Goal: Book appointment/travel/reservation

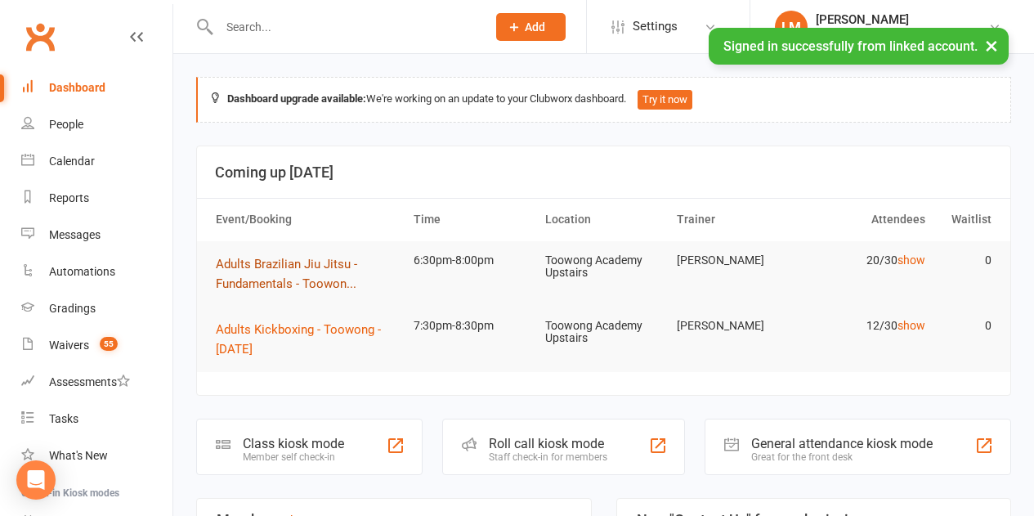
click at [296, 266] on span "Adults Brazilian Jiu Jitsu - Fundamentals - Toowon..." at bounding box center [286, 274] width 141 height 34
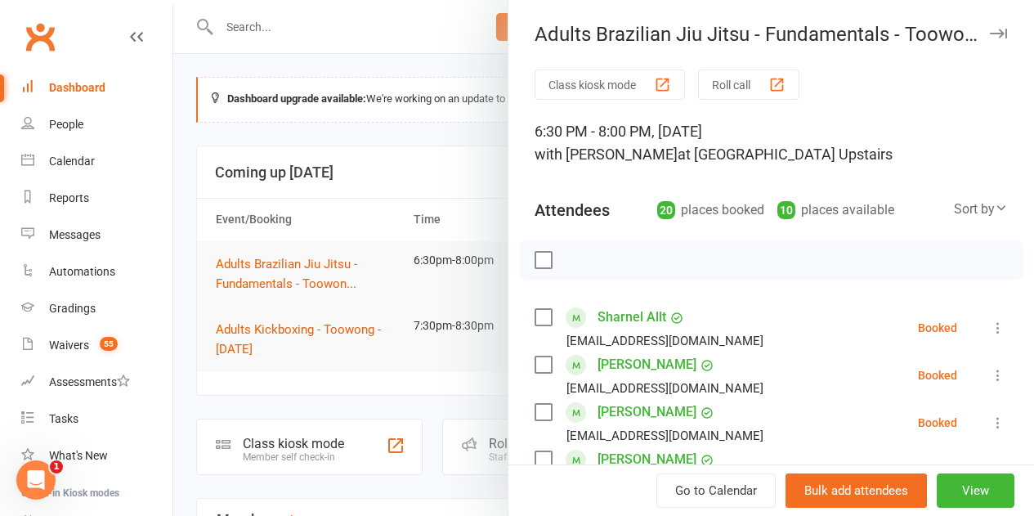
click at [535, 264] on label at bounding box center [543, 260] width 16 height 16
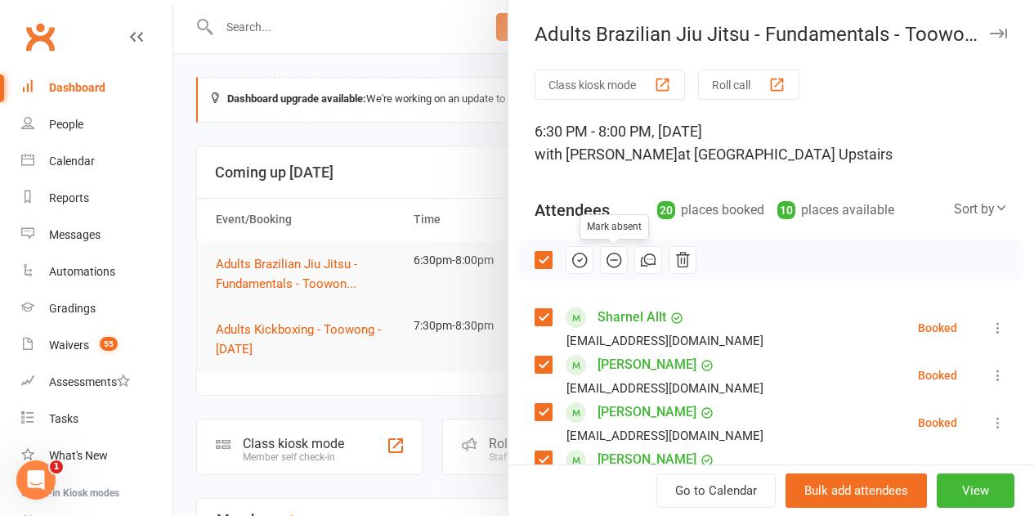
click at [605, 258] on icon "button" at bounding box center [614, 260] width 18 height 18
click at [535, 254] on label at bounding box center [543, 260] width 16 height 16
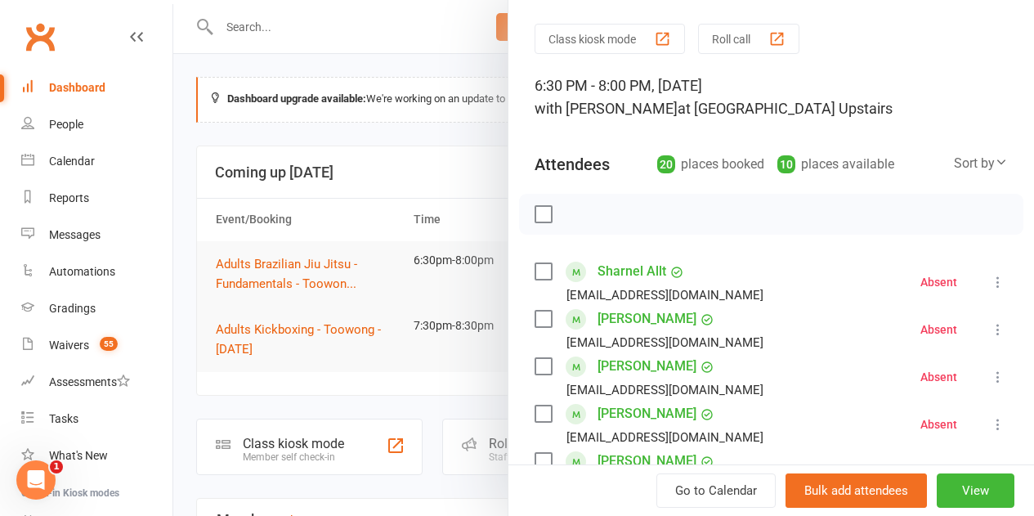
scroll to position [82, 0]
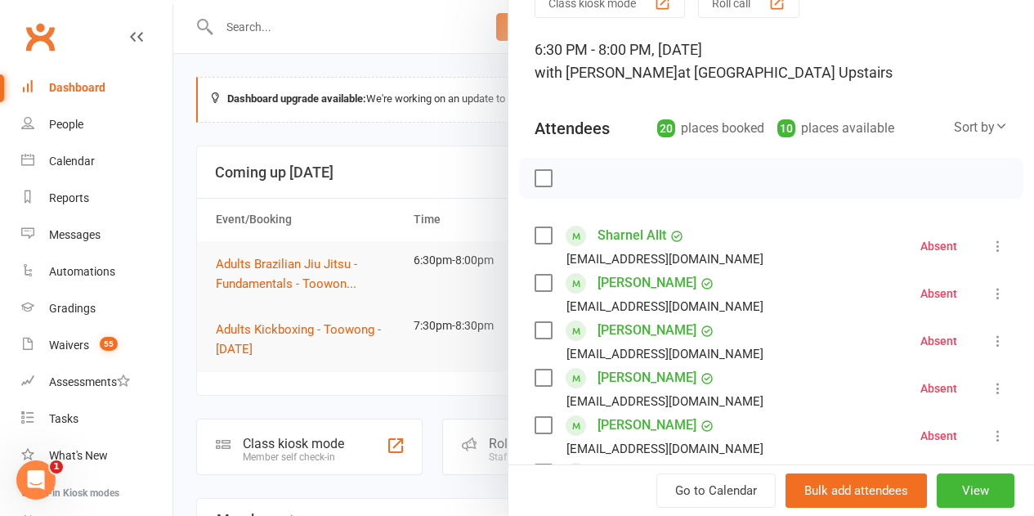
click at [535, 283] on label at bounding box center [543, 283] width 16 height 16
click at [535, 328] on label at bounding box center [543, 330] width 16 height 16
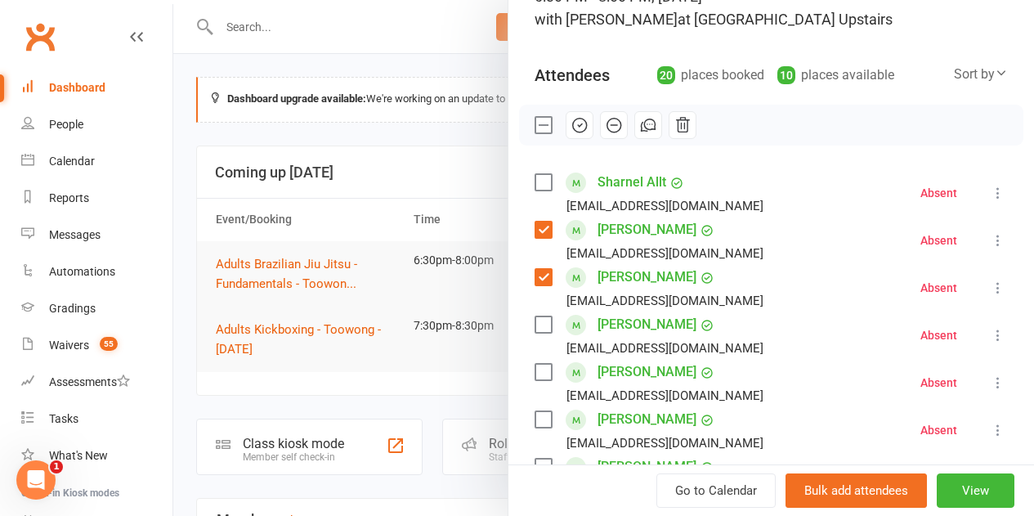
scroll to position [163, 0]
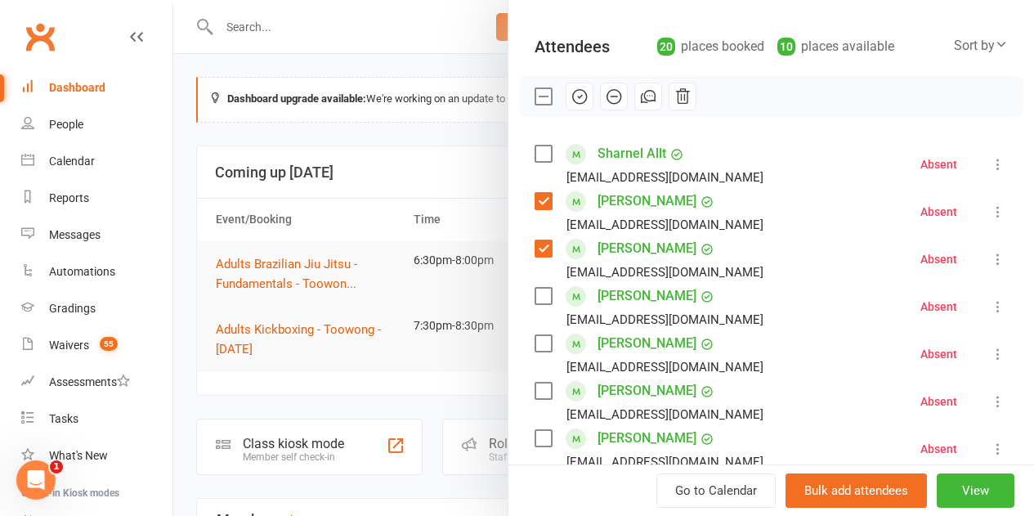
click at [535, 342] on label at bounding box center [543, 343] width 16 height 16
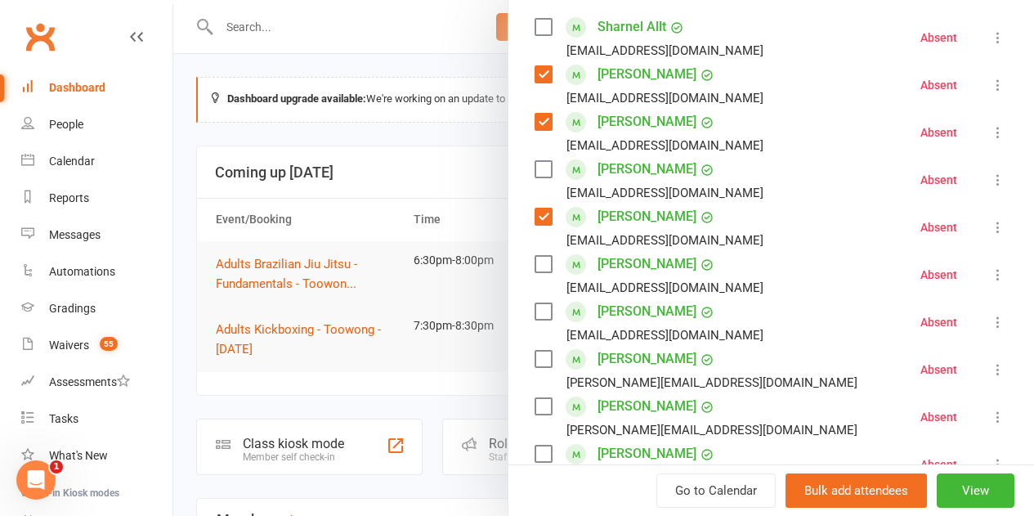
scroll to position [327, 0]
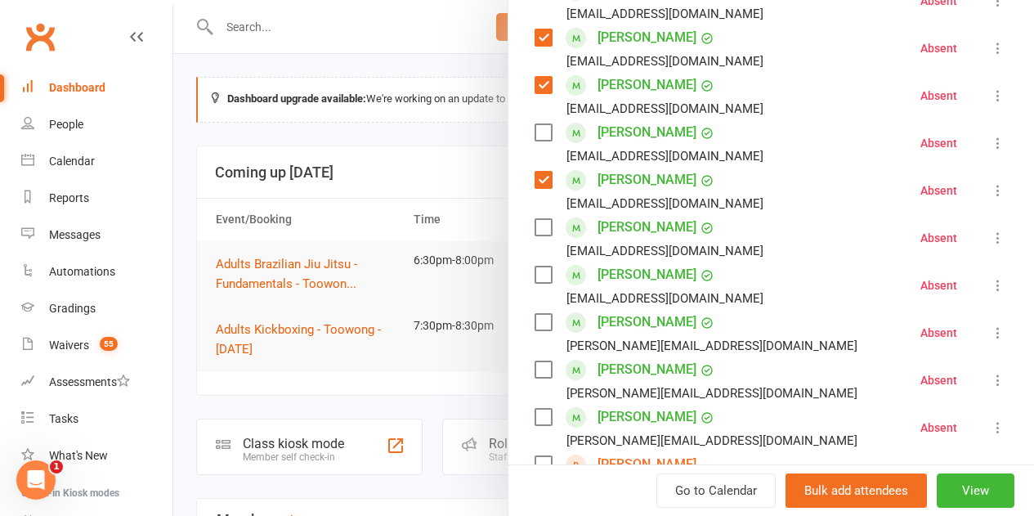
click at [538, 324] on label at bounding box center [543, 322] width 16 height 16
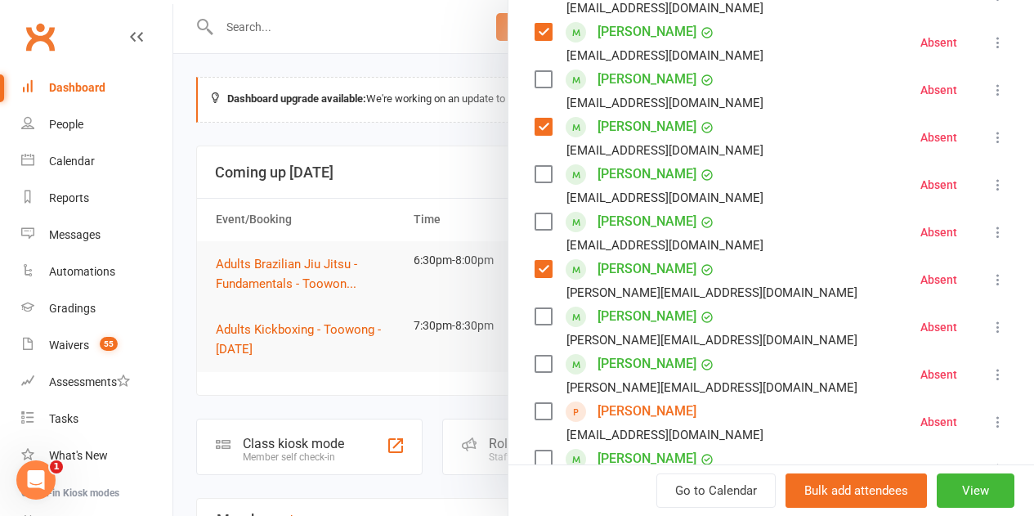
scroll to position [409, 0]
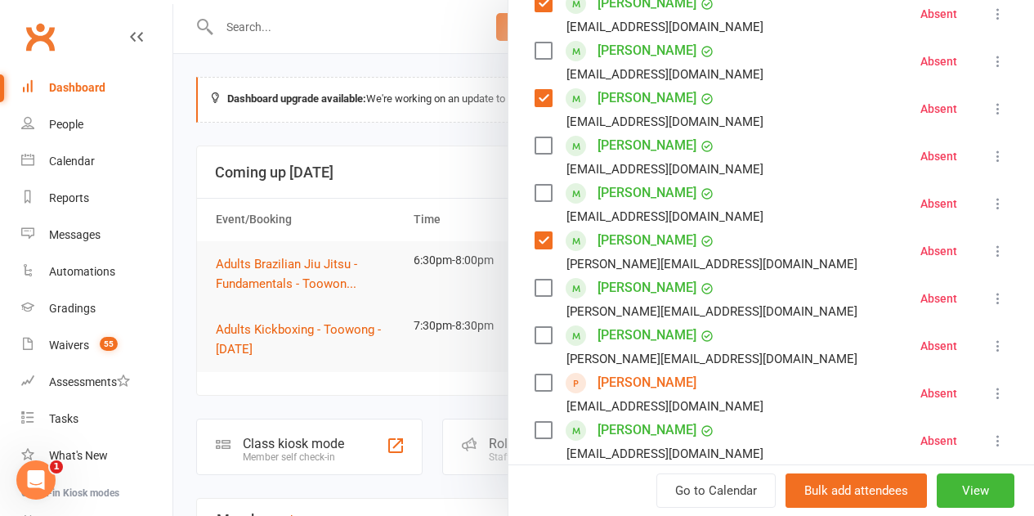
click at [535, 328] on label at bounding box center [543, 335] width 16 height 16
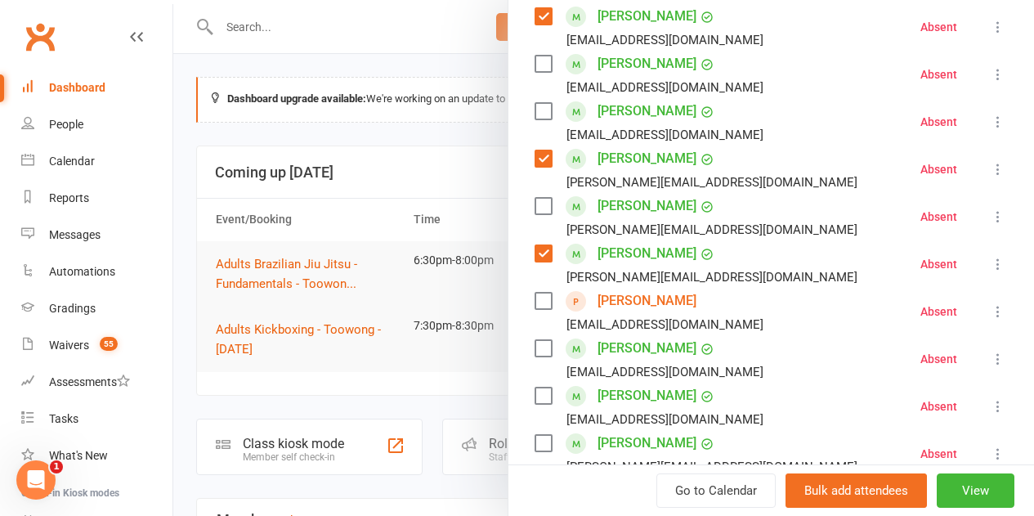
click at [535, 301] on label at bounding box center [543, 301] width 16 height 16
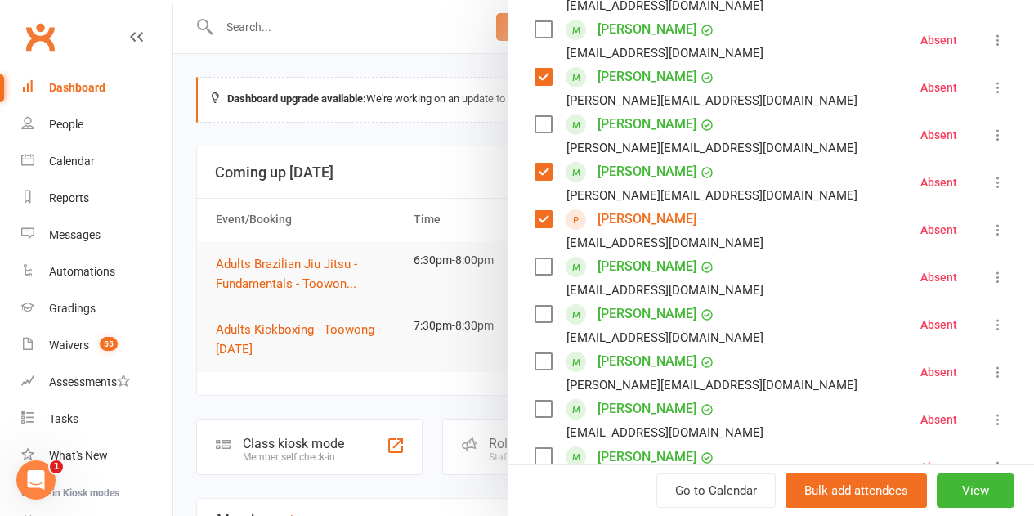
click at [535, 360] on label at bounding box center [543, 361] width 16 height 16
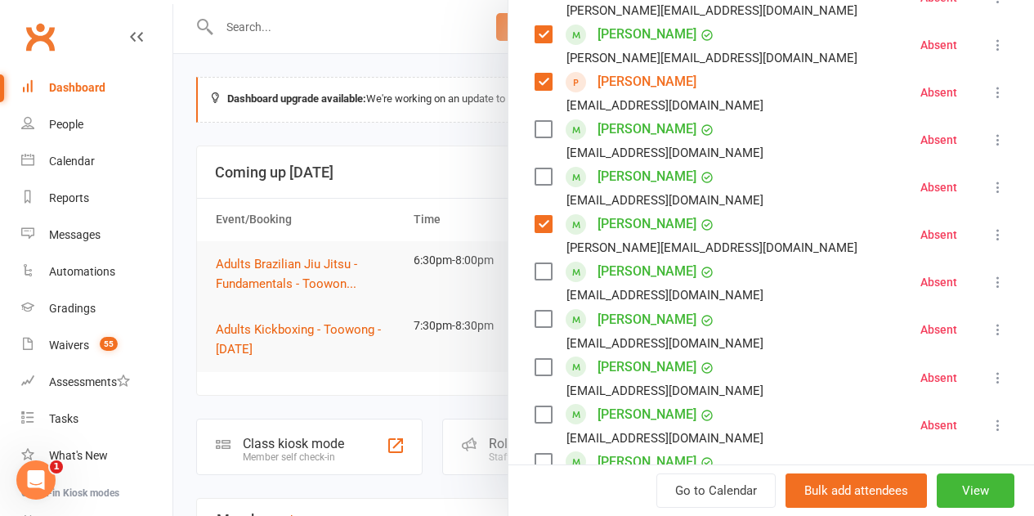
scroll to position [736, 0]
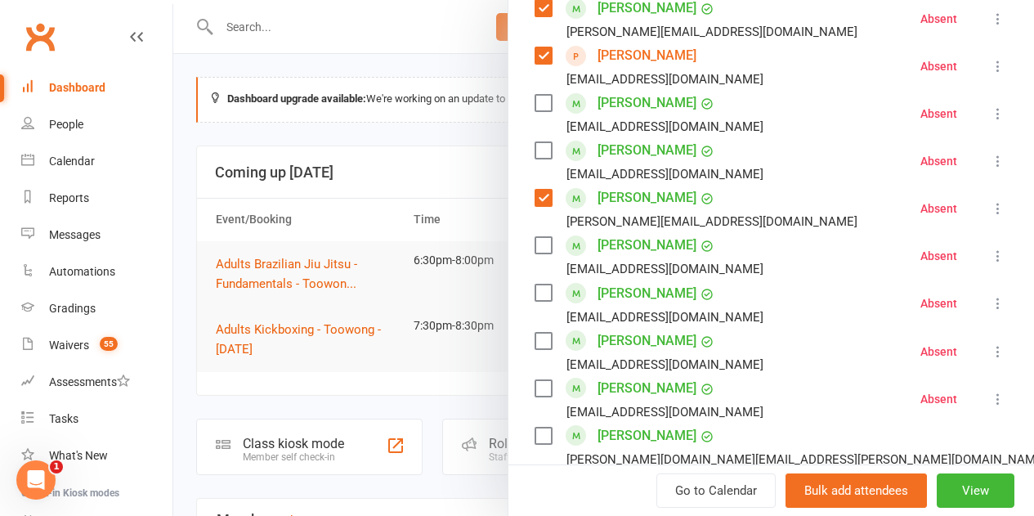
click at [535, 343] on label at bounding box center [543, 341] width 16 height 16
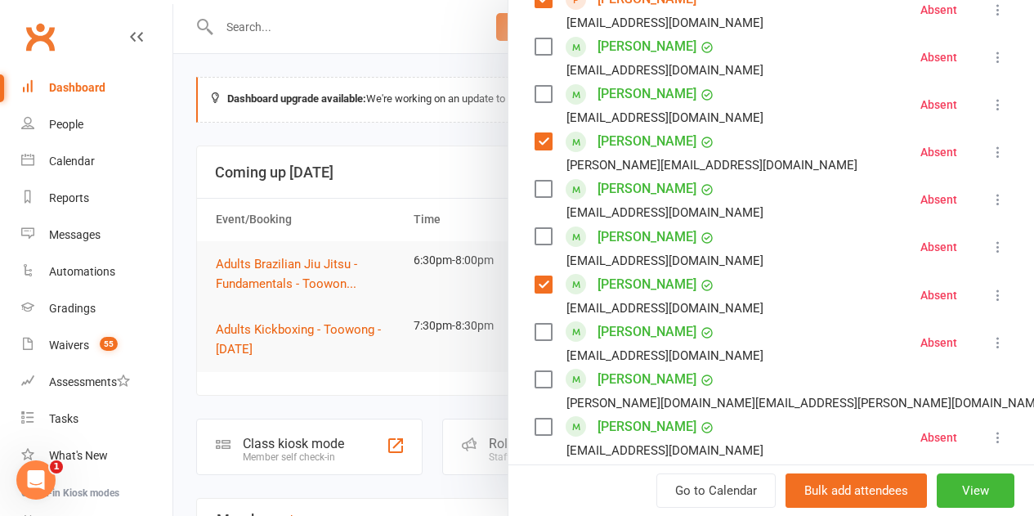
scroll to position [817, 0]
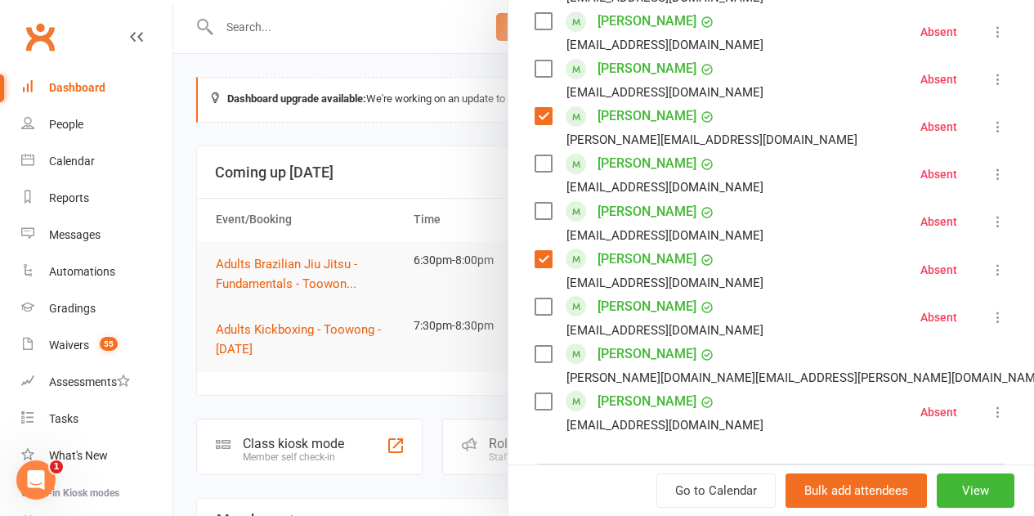
click at [535, 163] on label at bounding box center [543, 163] width 16 height 16
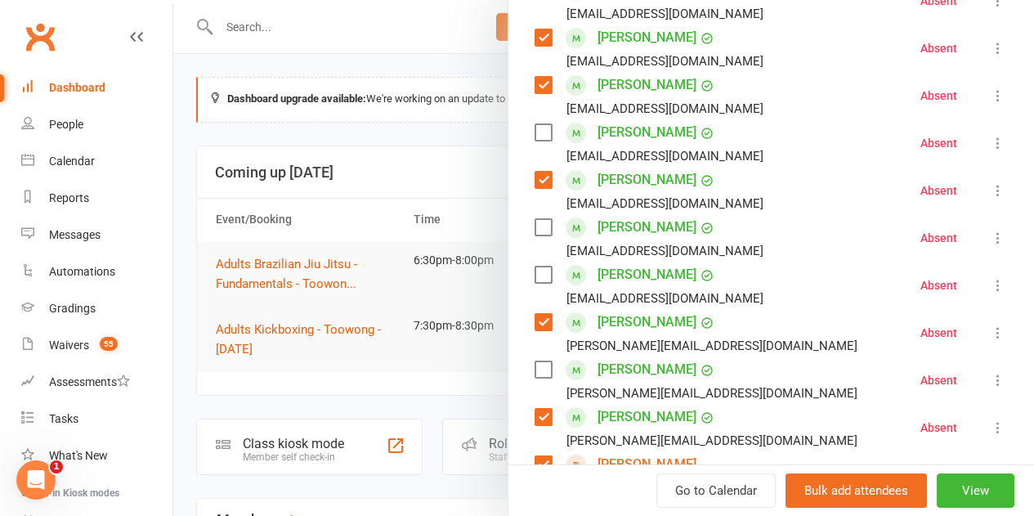
scroll to position [0, 0]
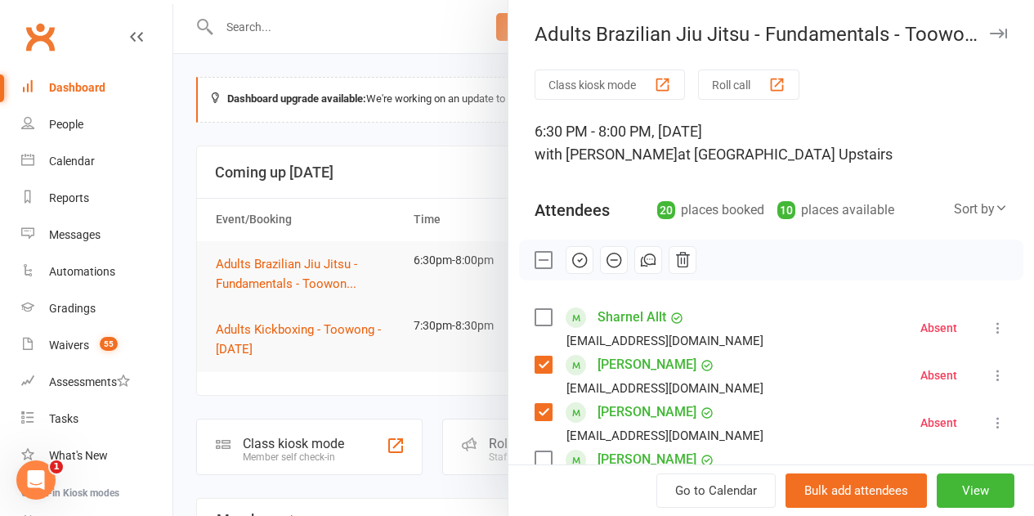
drag, startPoint x: 570, startPoint y: 259, endPoint x: 593, endPoint y: 56, distance: 204.0
click at [580, 259] on icon "button" at bounding box center [581, 259] width 2 height 2
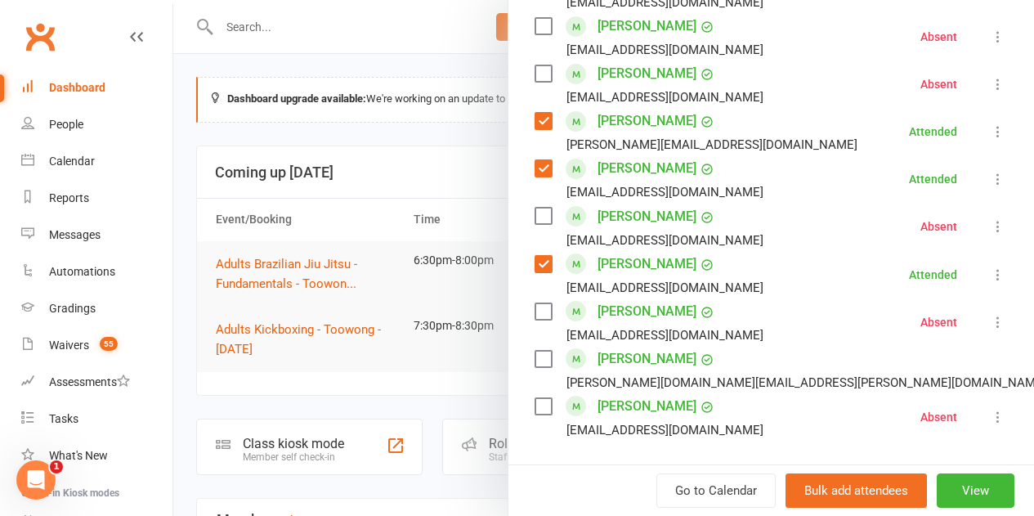
scroll to position [981, 0]
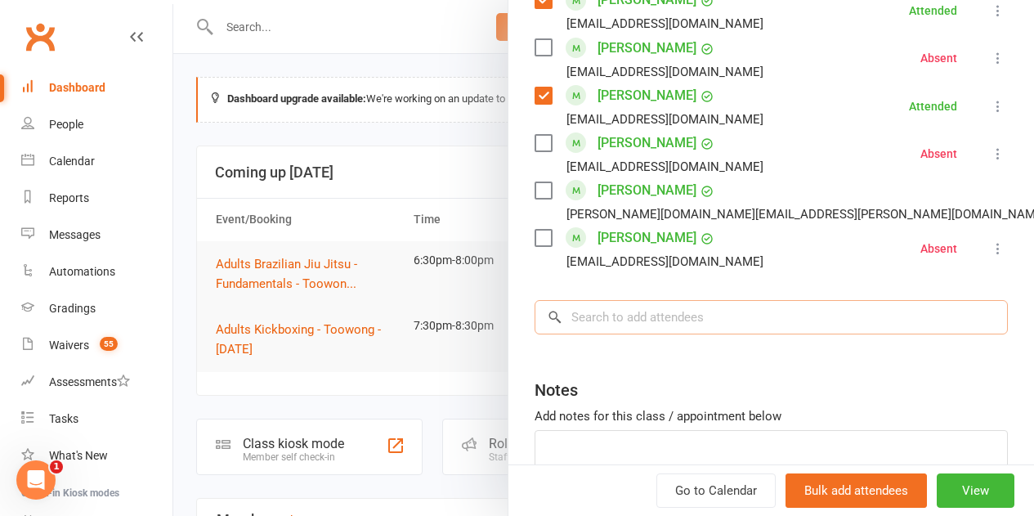
click at [715, 321] on input "search" at bounding box center [771, 317] width 473 height 34
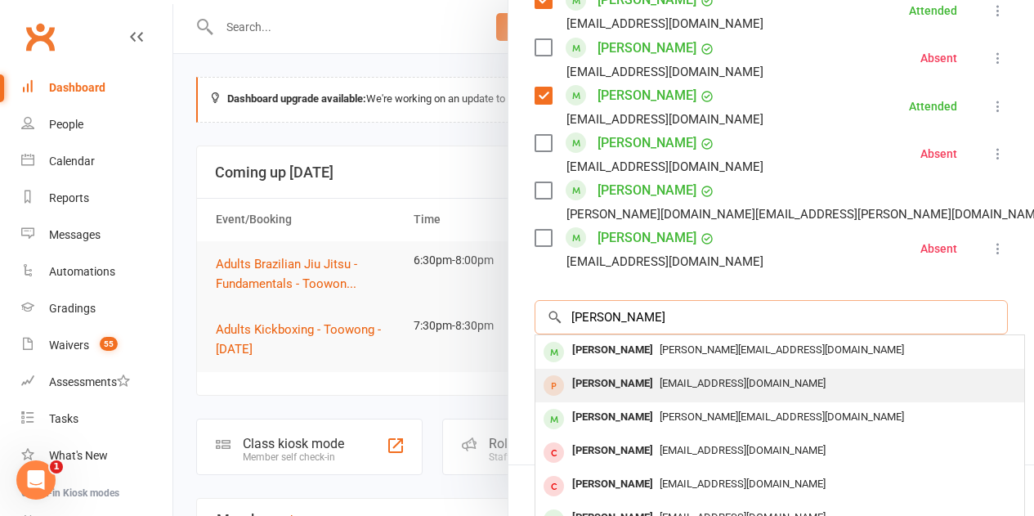
type input "[PERSON_NAME]"
click at [605, 381] on div "[PERSON_NAME]" at bounding box center [613, 384] width 94 height 24
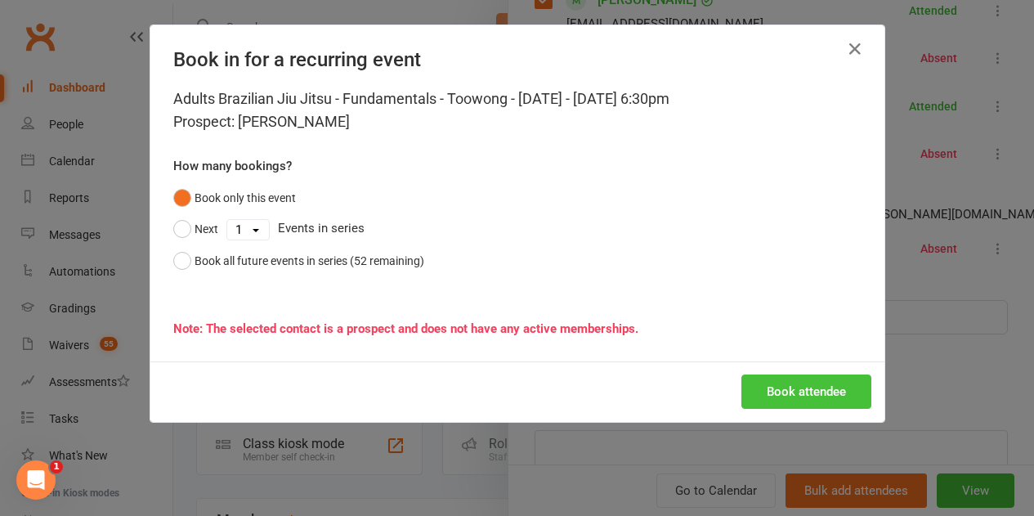
click at [770, 396] on button "Book attendee" at bounding box center [806, 391] width 130 height 34
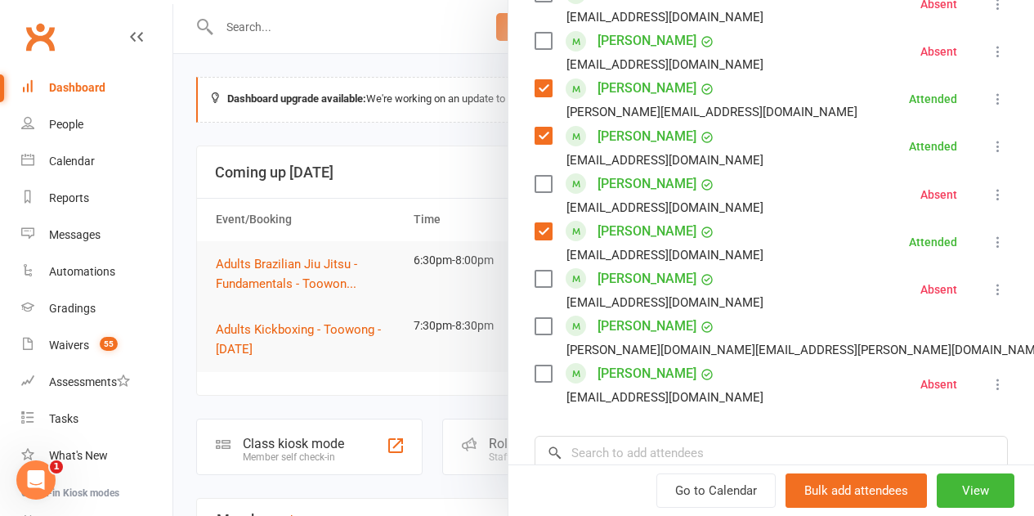
scroll to position [1028, 0]
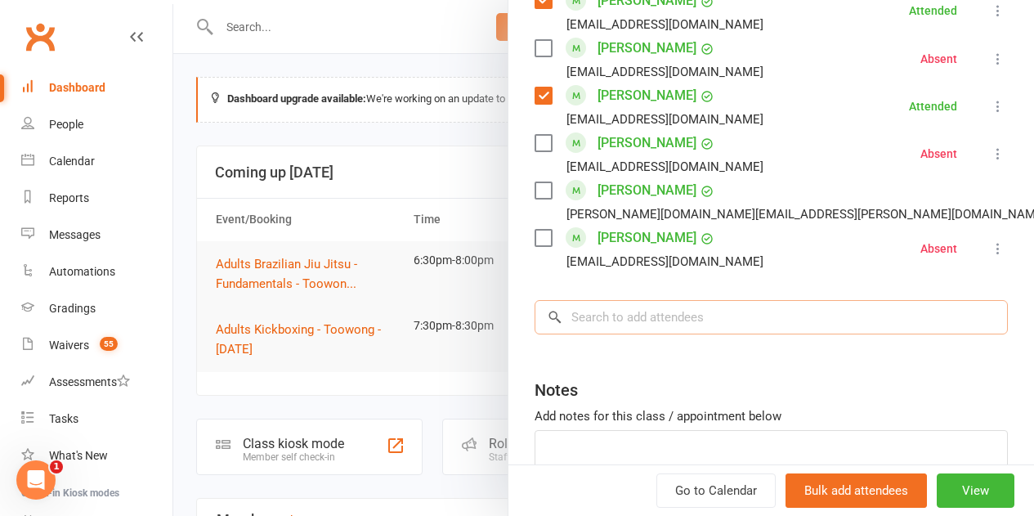
click at [714, 325] on input "search" at bounding box center [771, 317] width 473 height 34
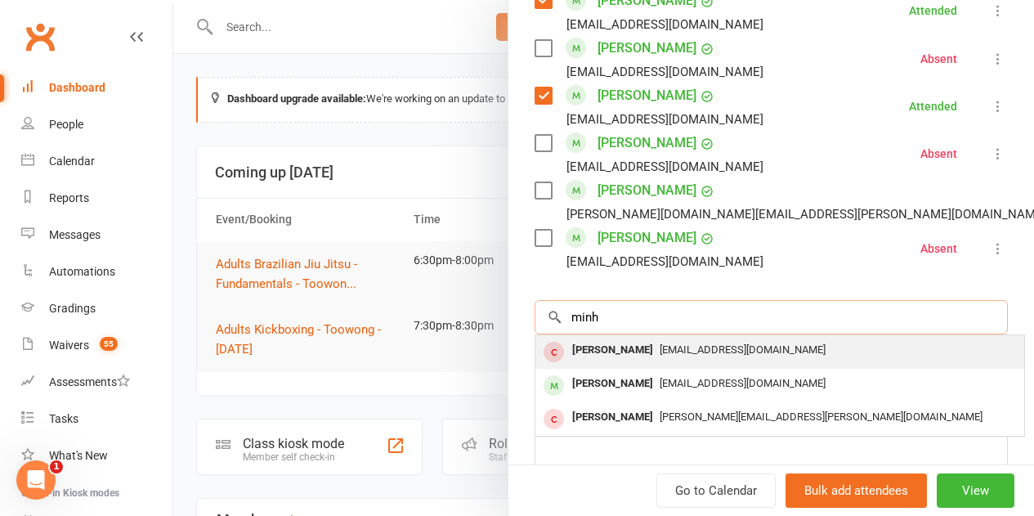
type input "minh"
click at [598, 352] on div "[PERSON_NAME]" at bounding box center [613, 350] width 94 height 24
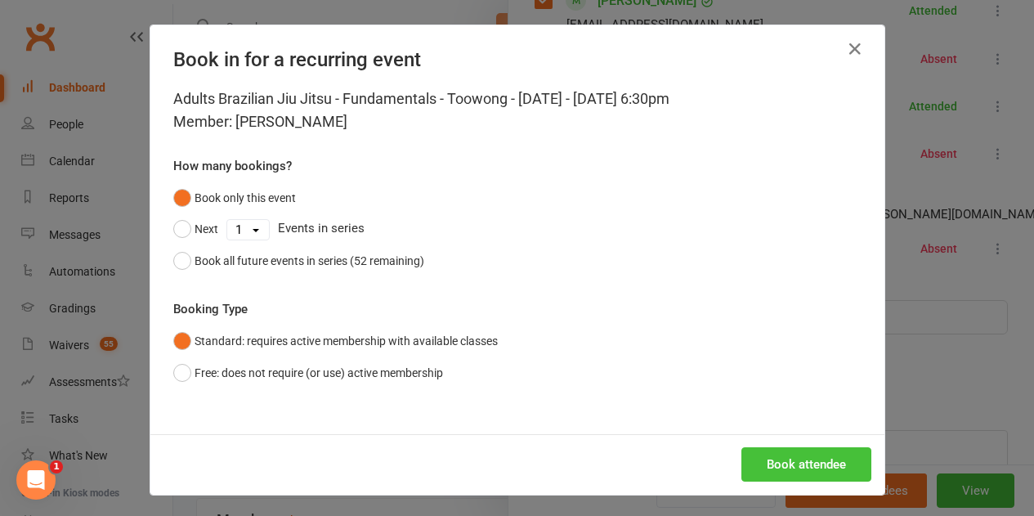
click at [795, 469] on button "Book attendee" at bounding box center [806, 464] width 130 height 34
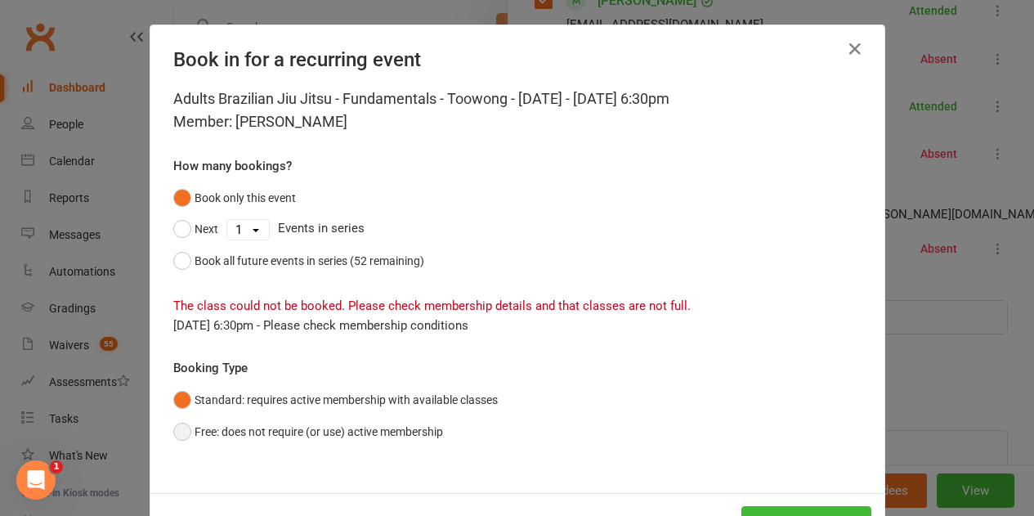
click at [175, 432] on button "Free: does not require (or use) active membership" at bounding box center [308, 431] width 270 height 31
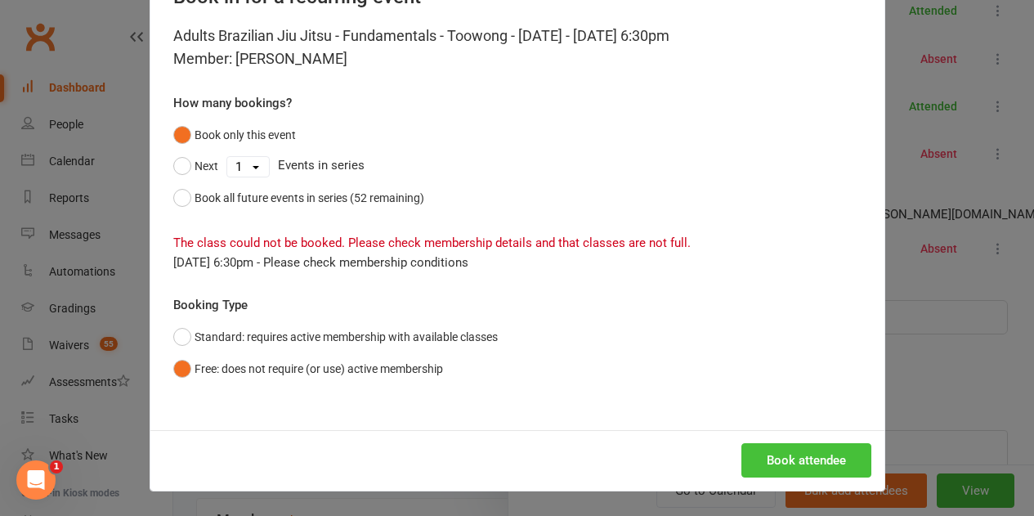
click at [773, 449] on button "Book attendee" at bounding box center [806, 460] width 130 height 34
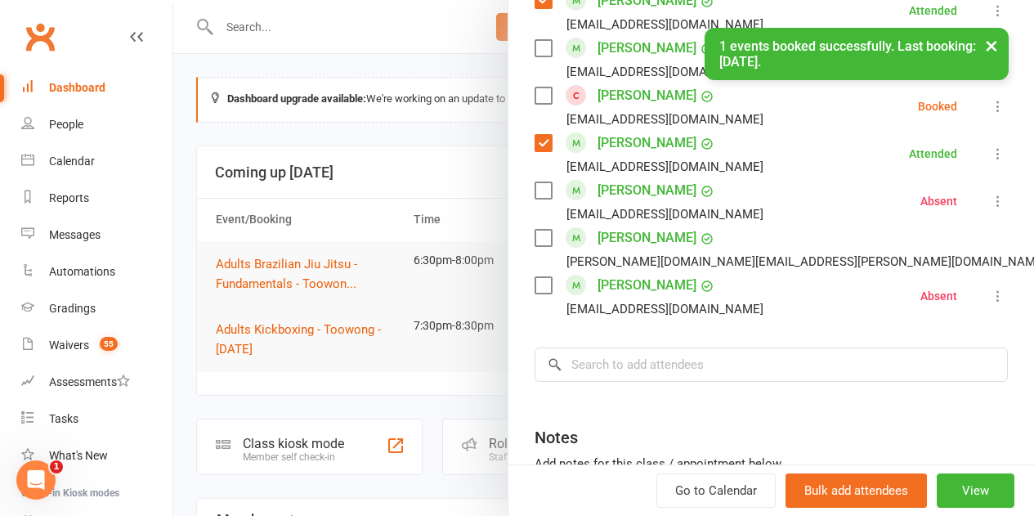
click at [535, 95] on label at bounding box center [543, 95] width 16 height 16
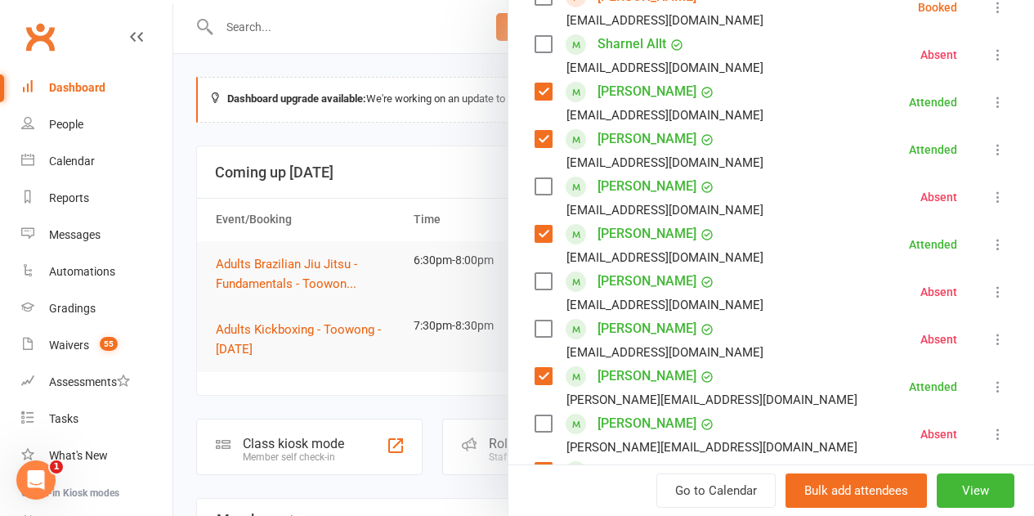
scroll to position [211, 0]
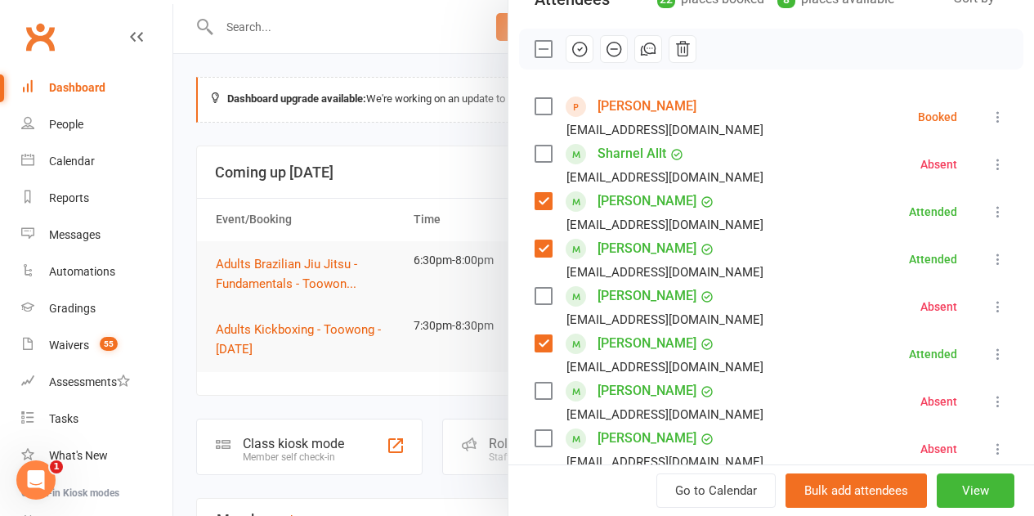
click at [535, 112] on label at bounding box center [543, 106] width 16 height 16
click at [571, 53] on icon "button" at bounding box center [580, 49] width 18 height 18
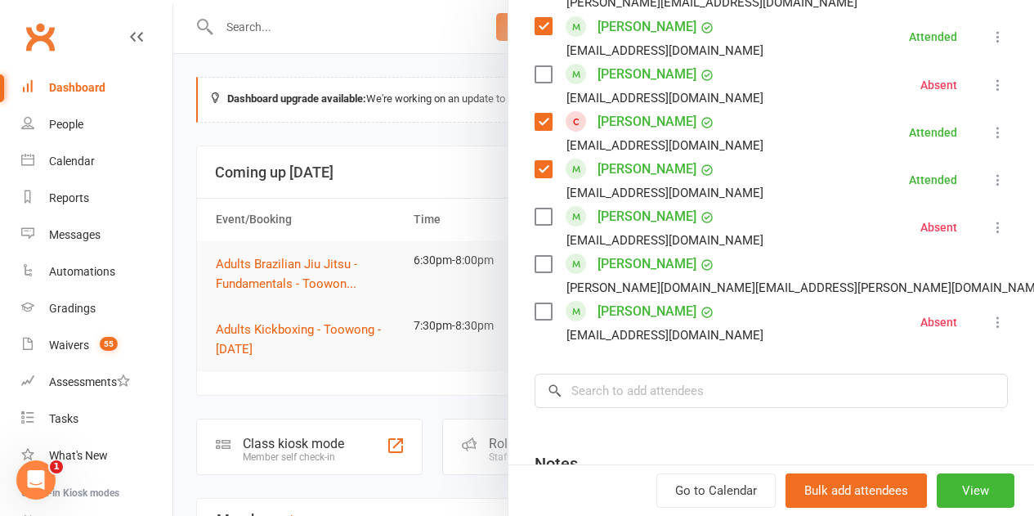
scroll to position [1028, 0]
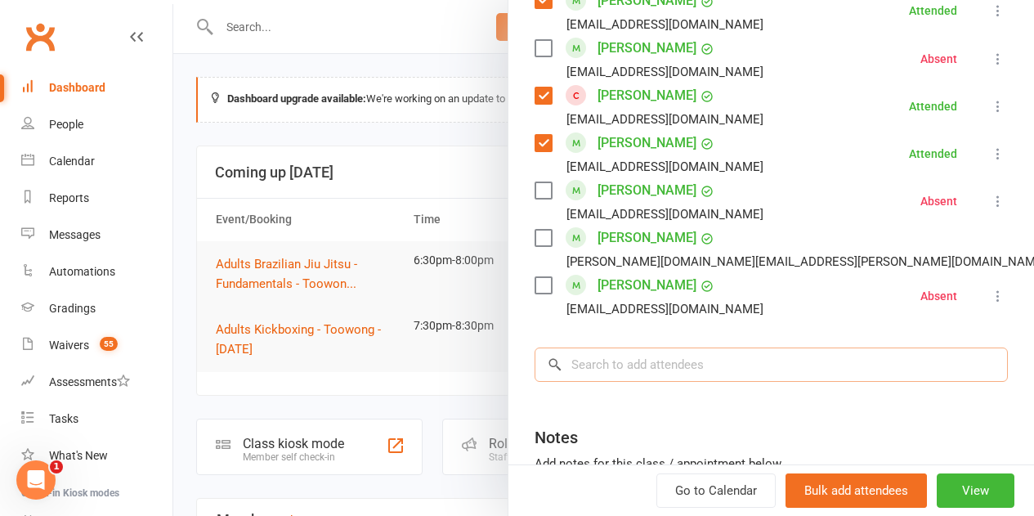
click at [666, 355] on input "search" at bounding box center [771, 364] width 473 height 34
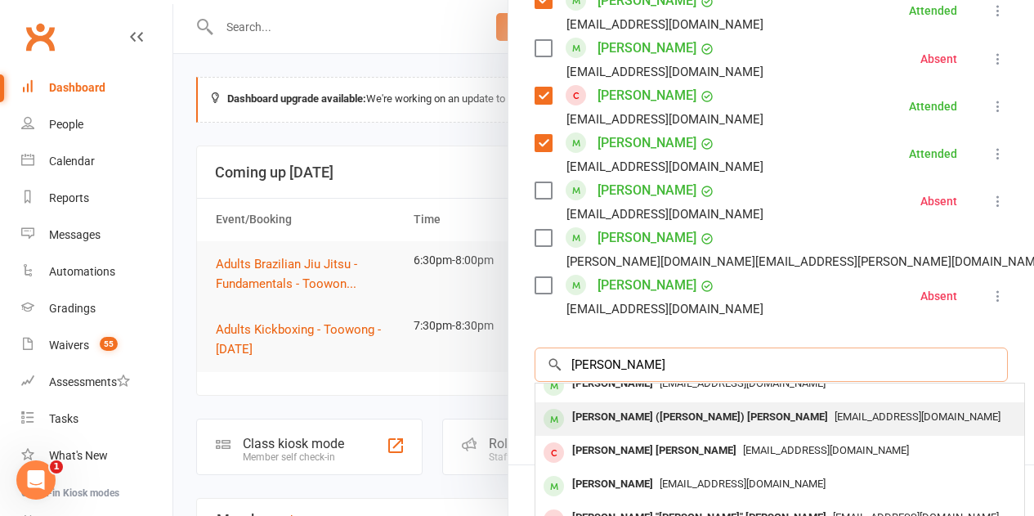
scroll to position [0, 0]
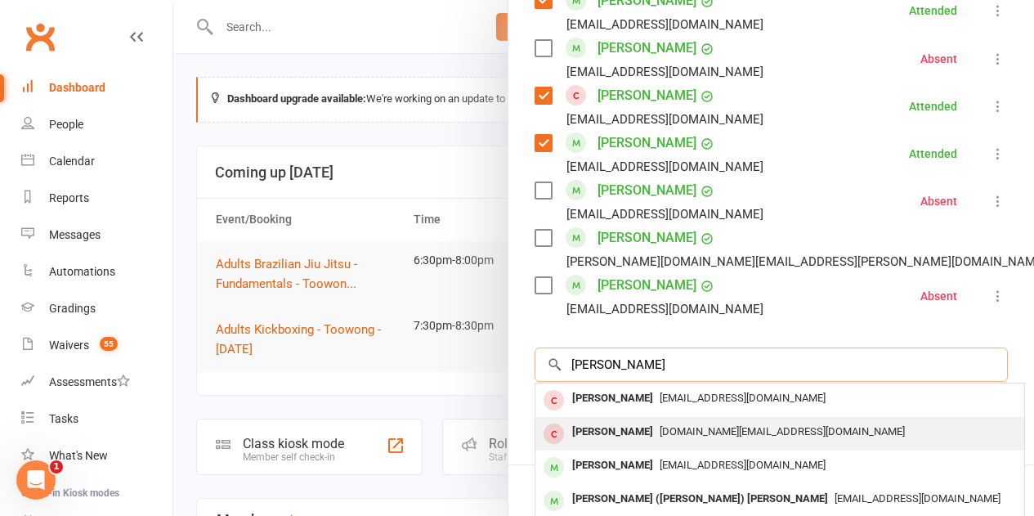
type input "[PERSON_NAME]"
click at [639, 432] on div "[PERSON_NAME]" at bounding box center [613, 432] width 94 height 24
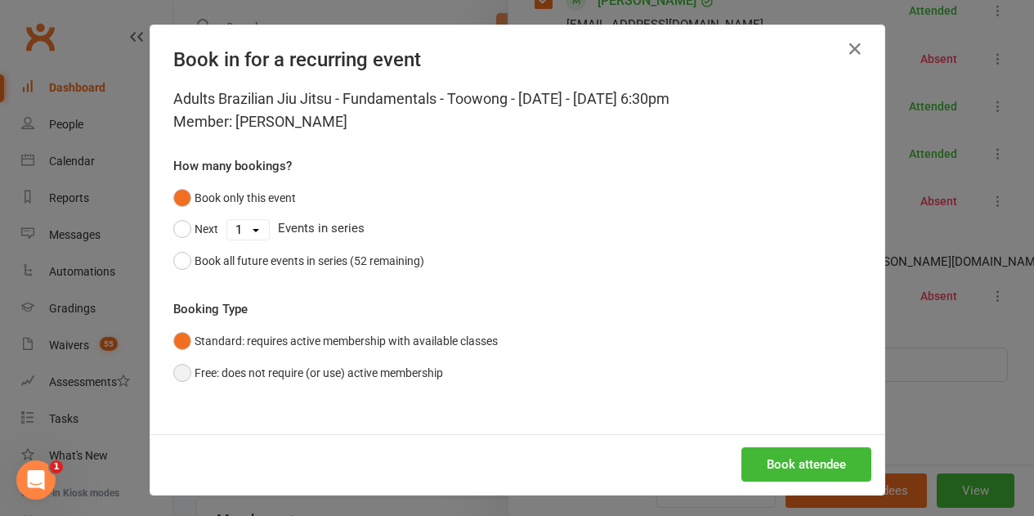
click at [359, 378] on button "Free: does not require (or use) active membership" at bounding box center [308, 372] width 270 height 31
click at [801, 470] on button "Book attendee" at bounding box center [806, 464] width 130 height 34
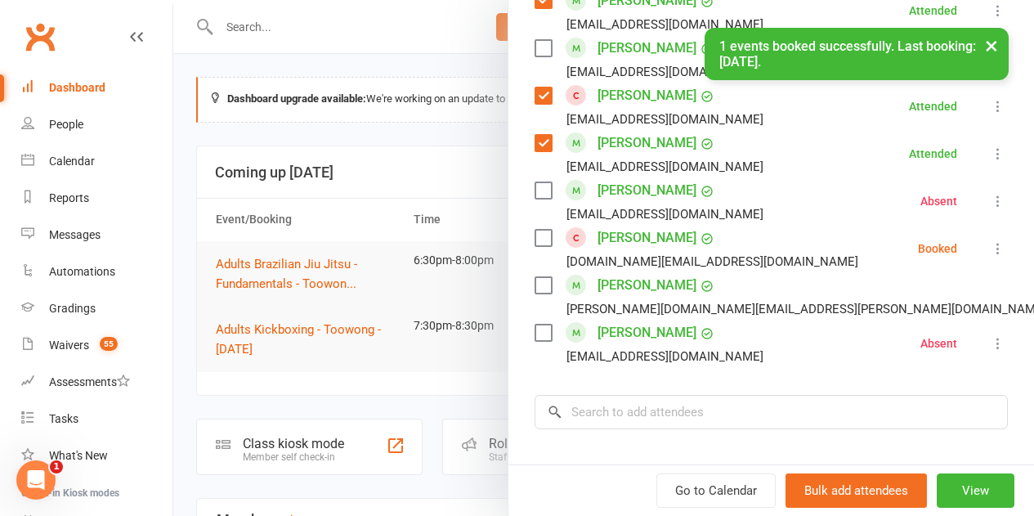
click at [535, 231] on label at bounding box center [543, 238] width 16 height 16
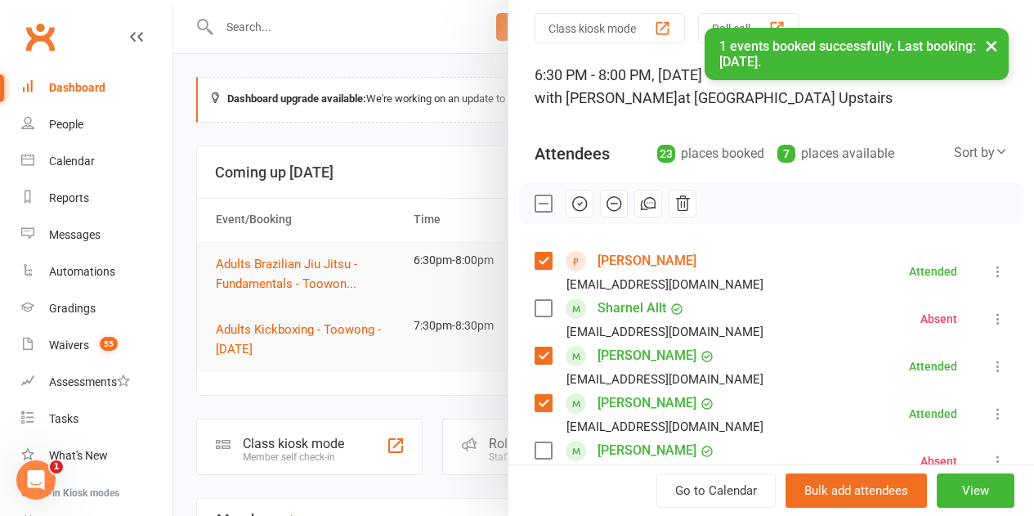
scroll to position [47, 0]
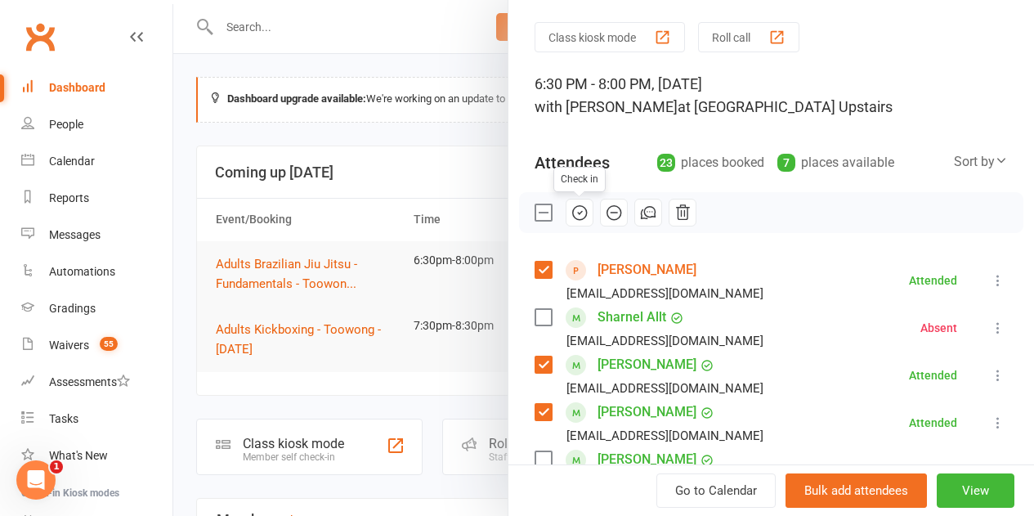
click at [571, 217] on icon "button" at bounding box center [580, 213] width 18 height 18
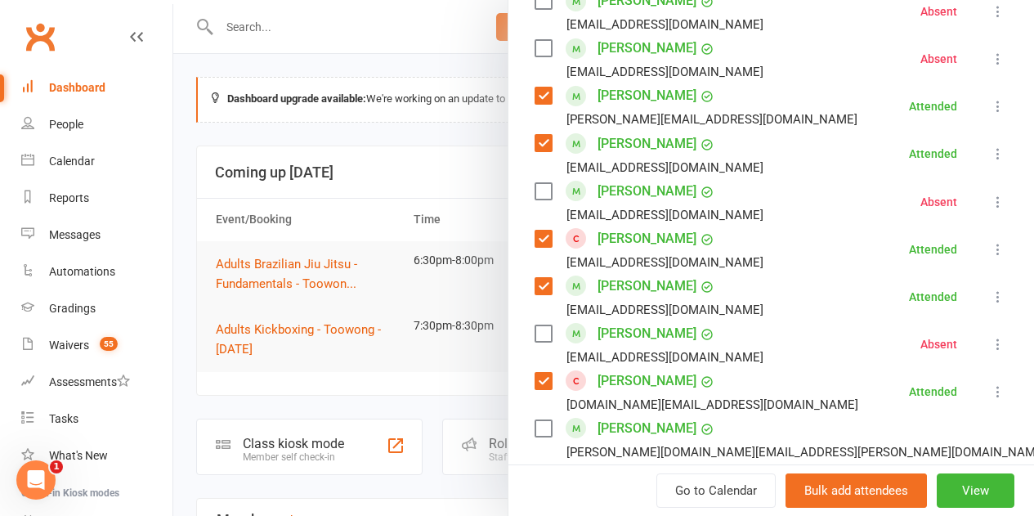
scroll to position [1225, 0]
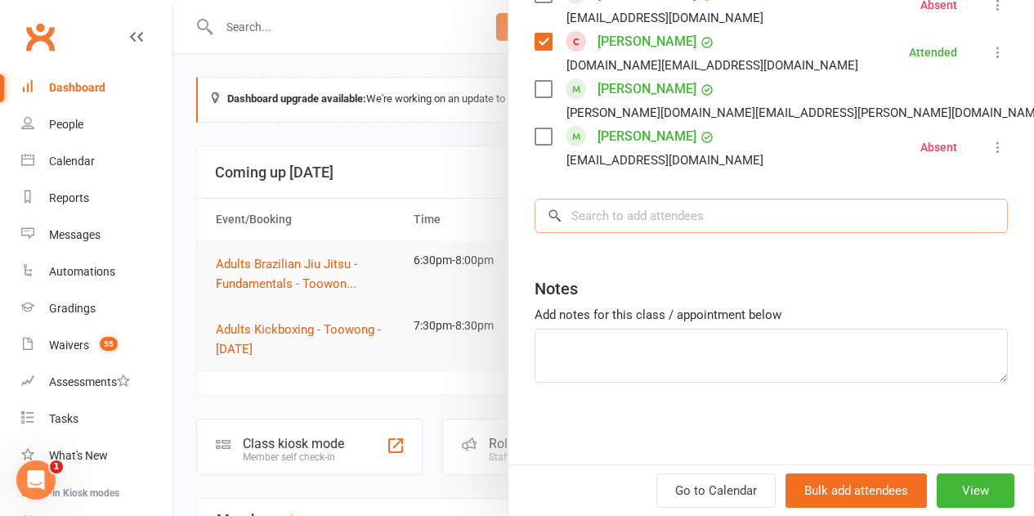
click at [590, 222] on input "search" at bounding box center [771, 216] width 473 height 34
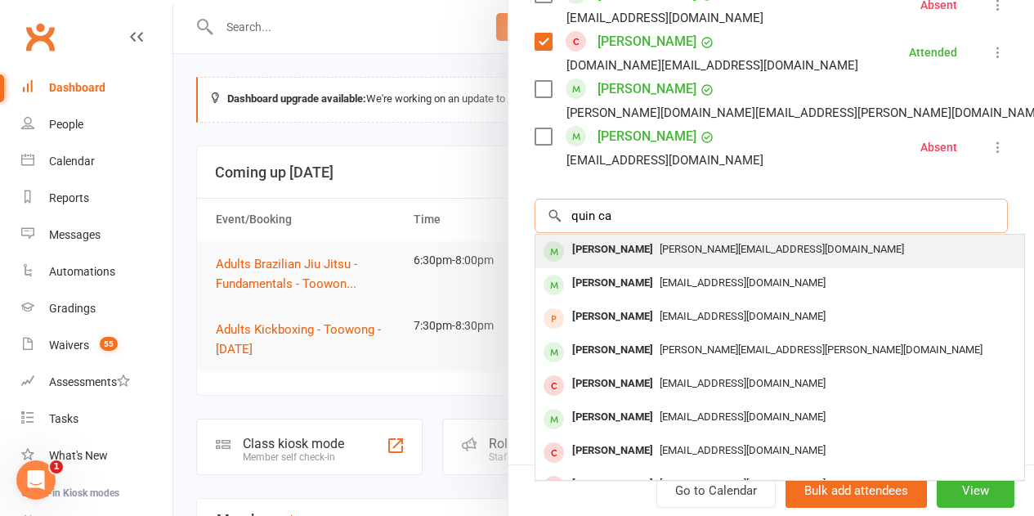
type input "quin ca"
click at [615, 253] on div "[PERSON_NAME]" at bounding box center [613, 250] width 94 height 24
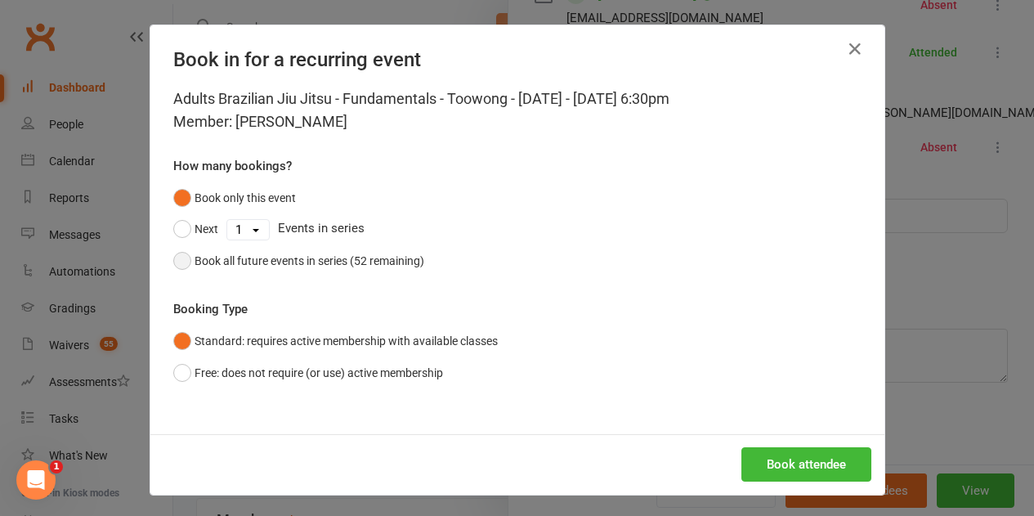
click at [364, 257] on div "Book all future events in series (52 remaining)" at bounding box center [310, 261] width 230 height 18
click at [790, 468] on button "Book attendee" at bounding box center [806, 464] width 130 height 34
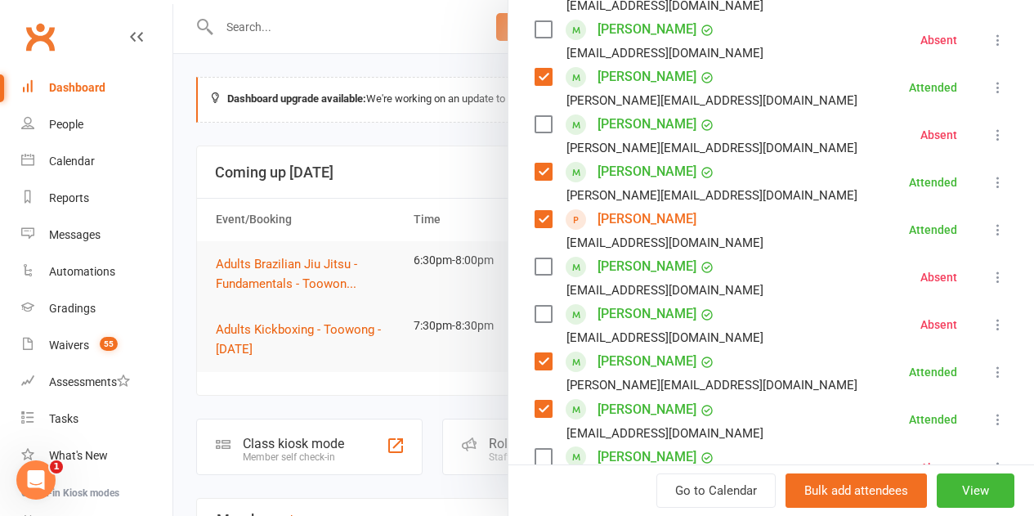
scroll to position [572, 0]
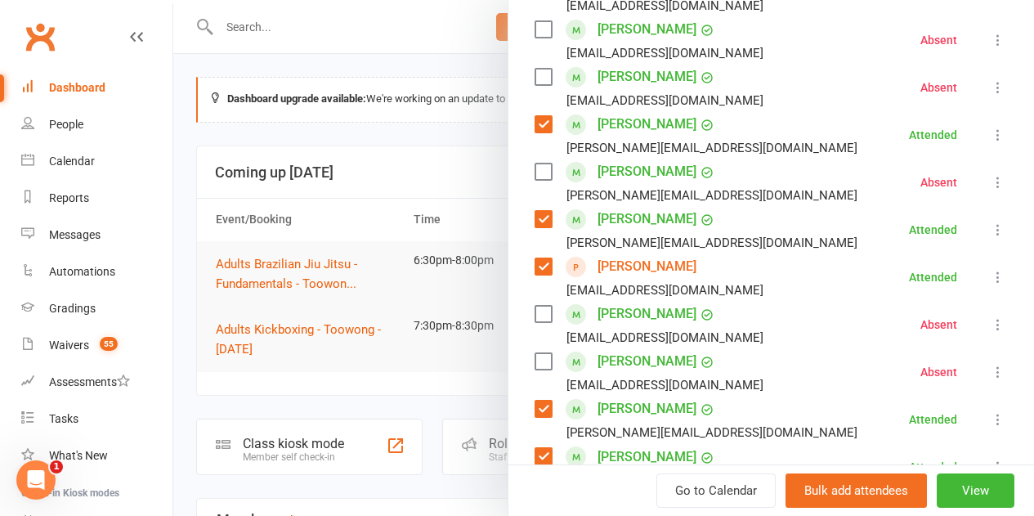
click at [275, 325] on div at bounding box center [603, 258] width 861 height 516
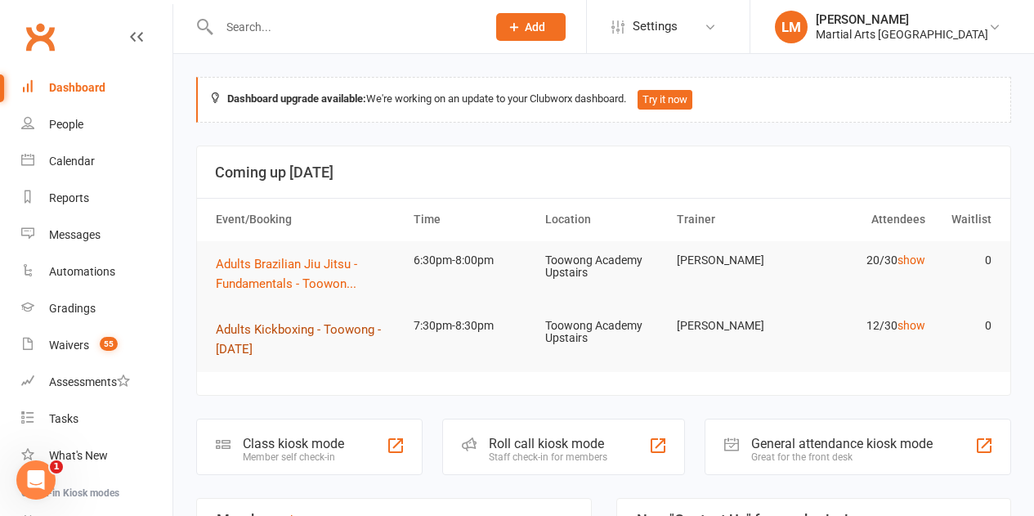
click at [275, 329] on span "Adults Kickboxing - Toowong - [DATE]" at bounding box center [298, 339] width 165 height 34
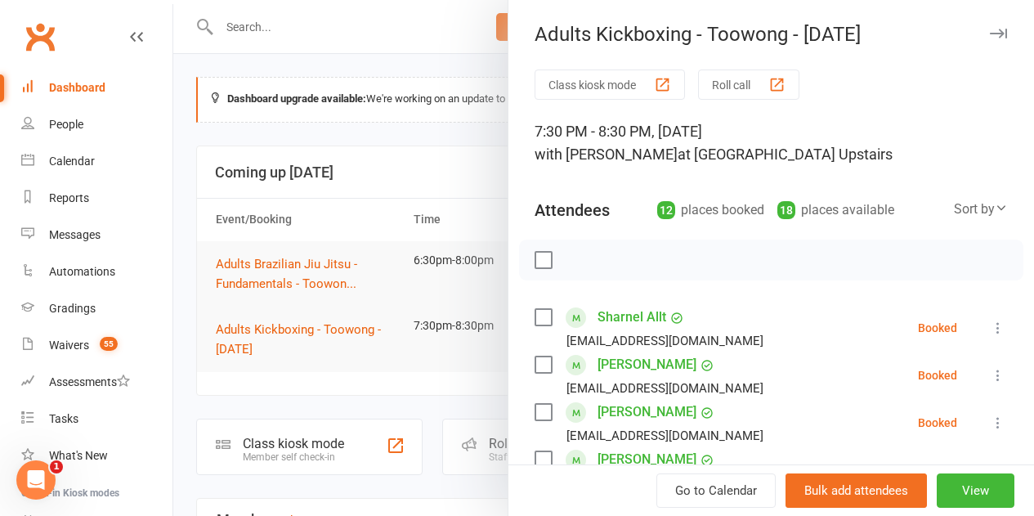
click at [536, 257] on label at bounding box center [543, 260] width 16 height 16
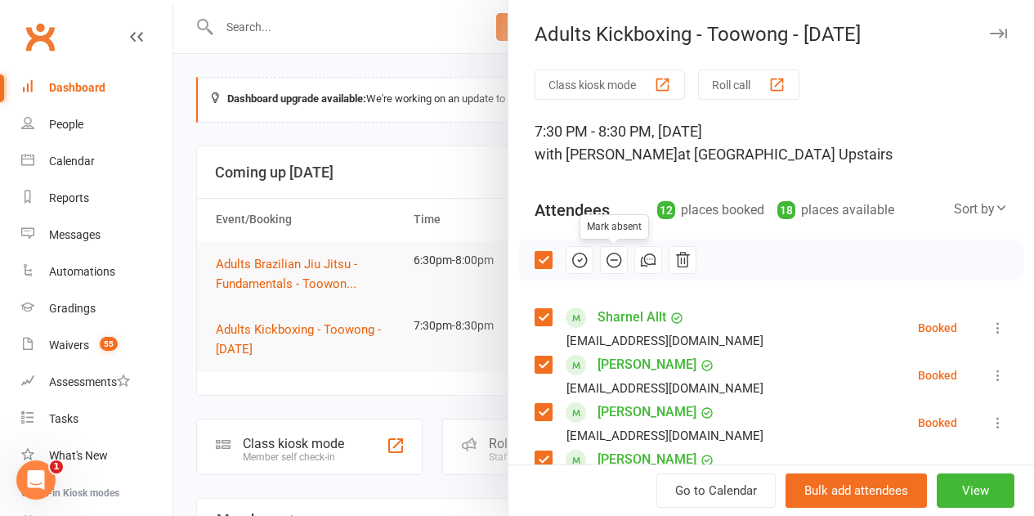
click at [605, 267] on icon "button" at bounding box center [614, 260] width 18 height 18
click at [535, 260] on label at bounding box center [543, 260] width 16 height 16
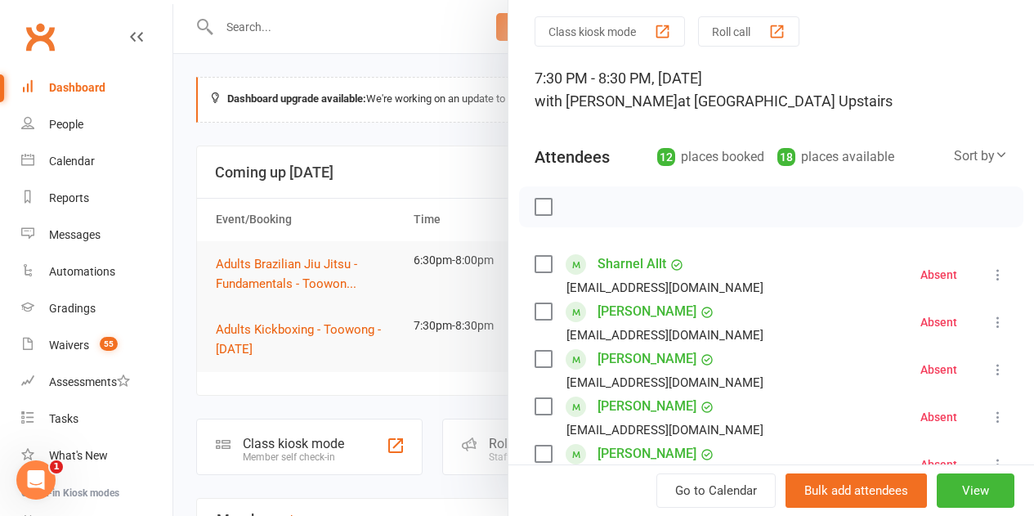
scroll to position [82, 0]
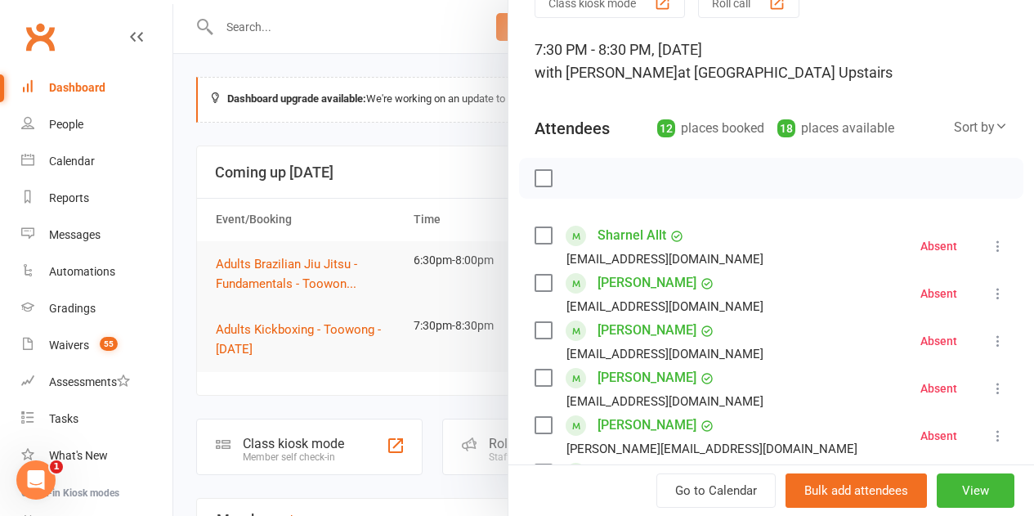
click at [535, 280] on label at bounding box center [543, 283] width 16 height 16
click at [535, 334] on label at bounding box center [543, 330] width 16 height 16
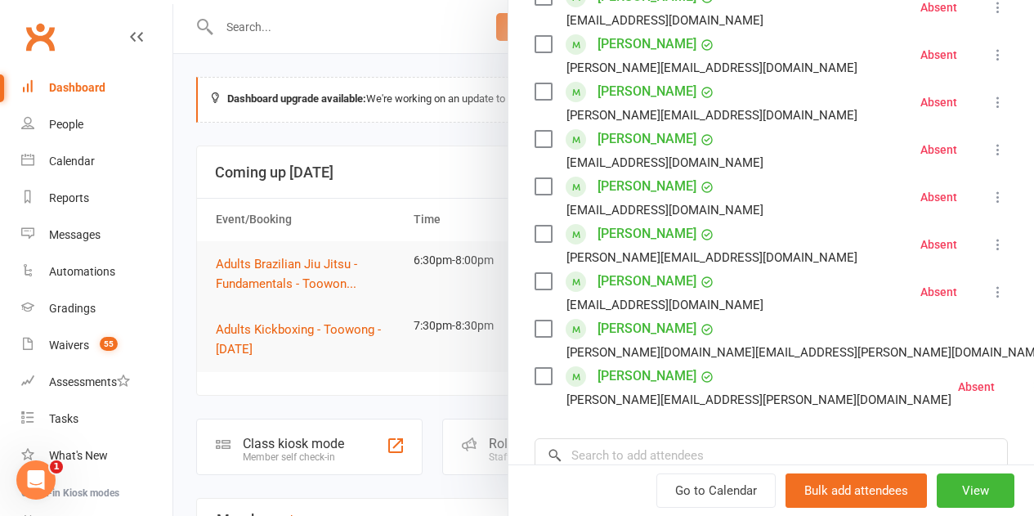
scroll to position [490, 0]
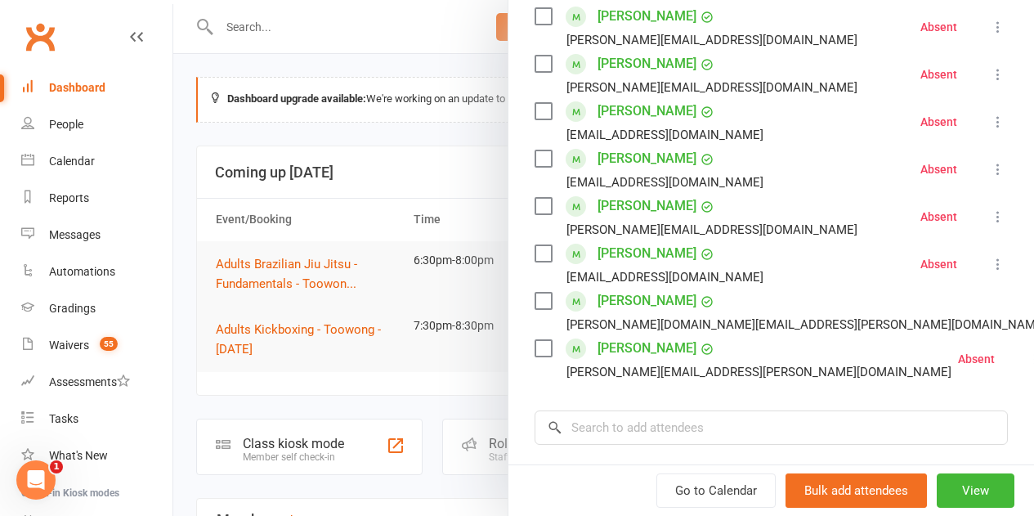
click at [535, 350] on label at bounding box center [543, 348] width 16 height 16
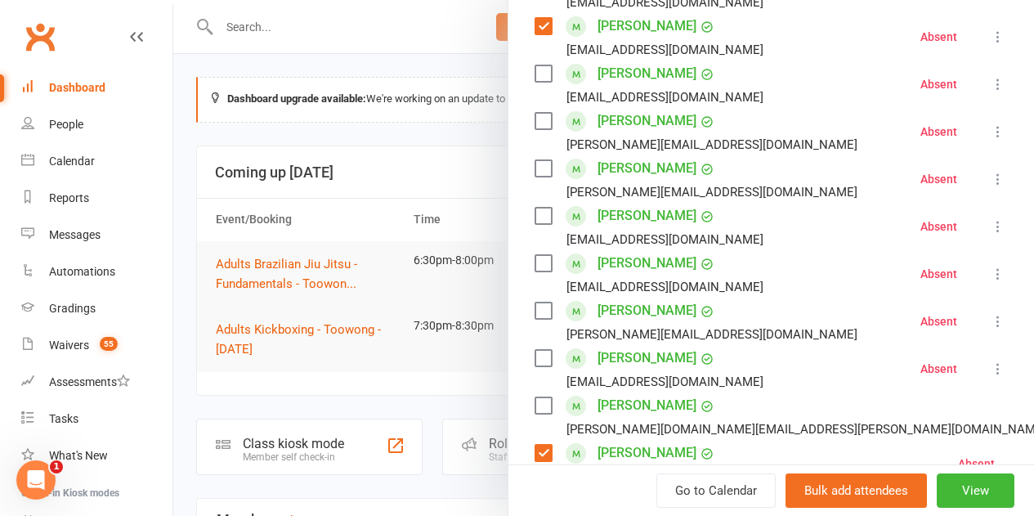
scroll to position [327, 0]
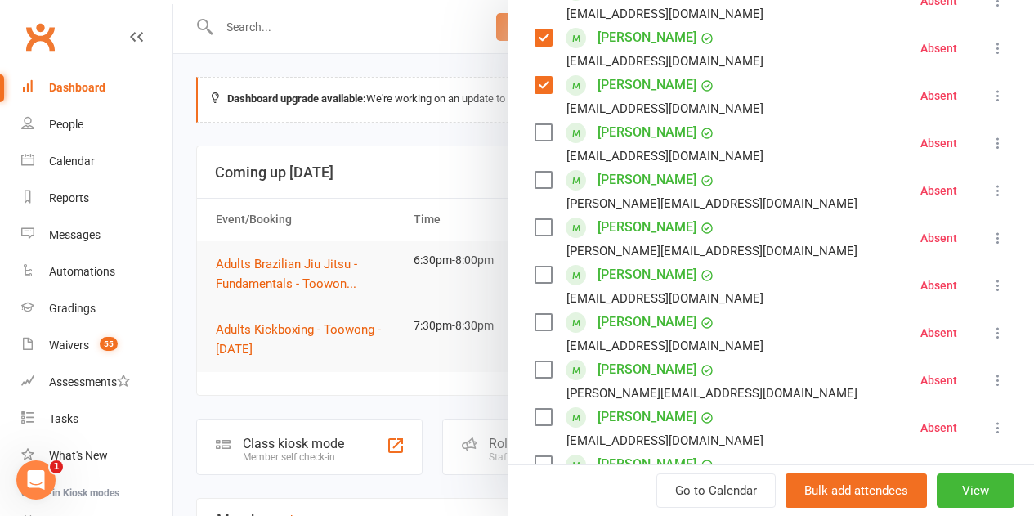
click at [535, 181] on label at bounding box center [543, 180] width 16 height 16
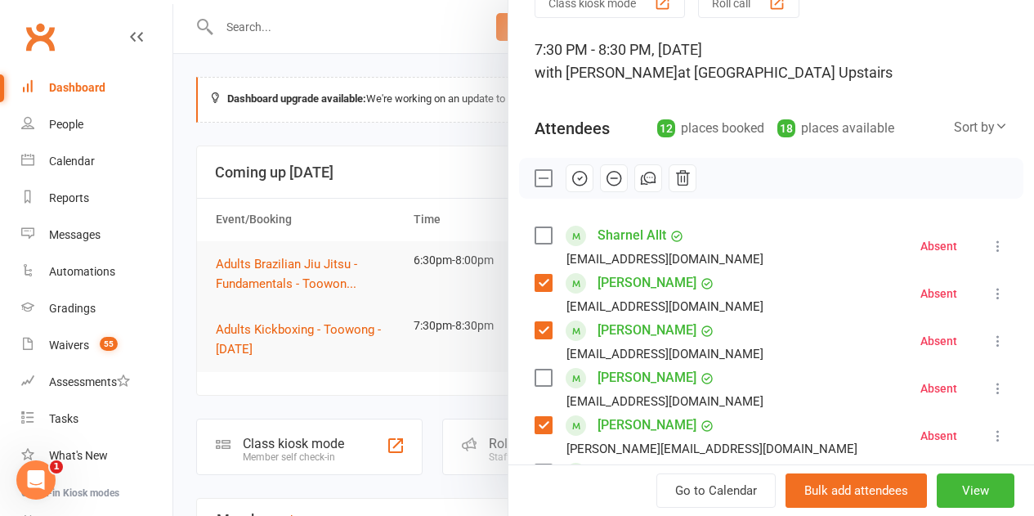
scroll to position [0, 0]
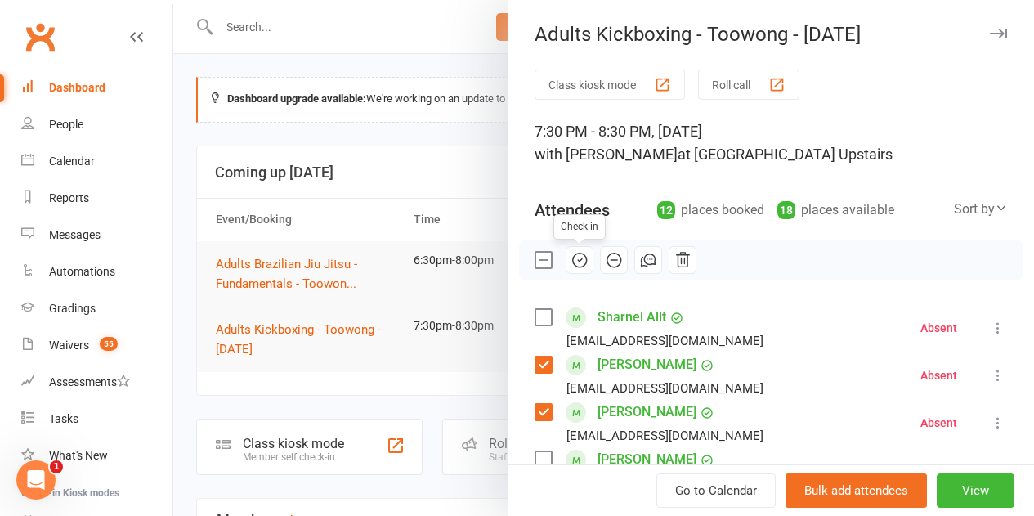
click at [573, 258] on icon "button" at bounding box center [580, 260] width 18 height 18
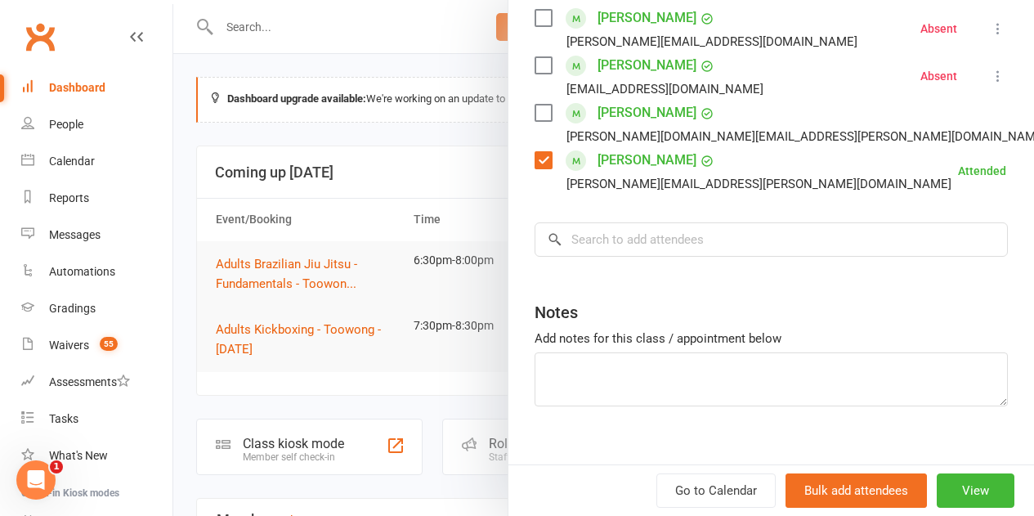
scroll to position [702, 0]
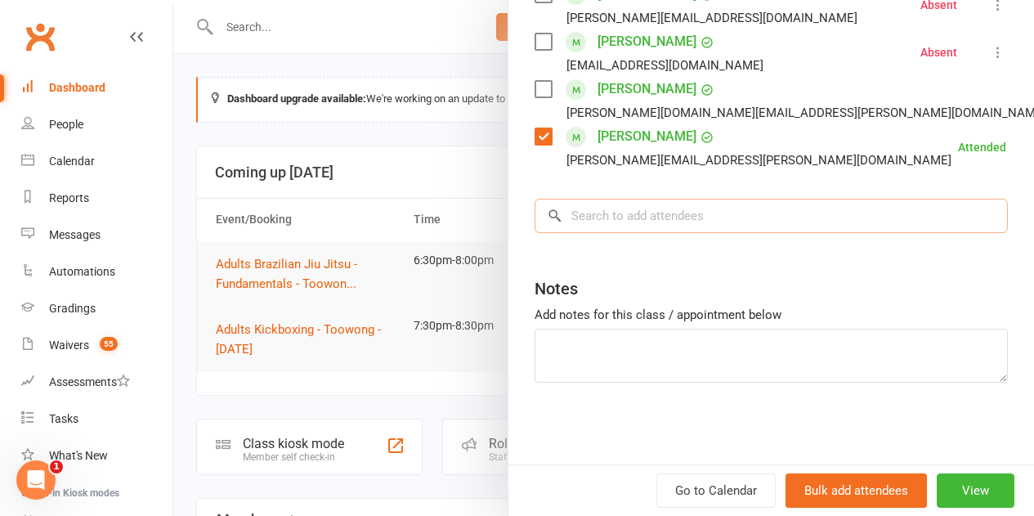
click at [717, 209] on input "search" at bounding box center [771, 216] width 473 height 34
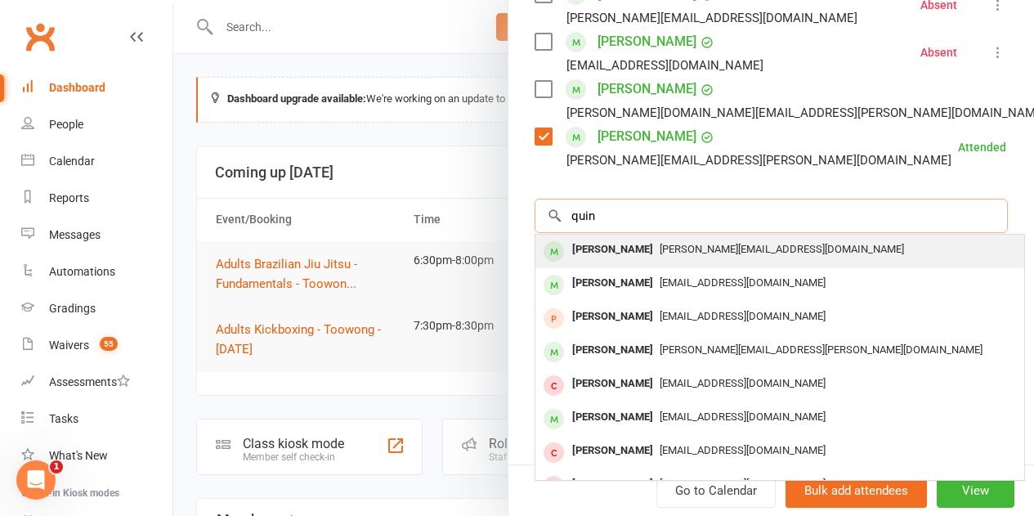
type input "quin"
click at [620, 251] on div "[PERSON_NAME]" at bounding box center [613, 250] width 94 height 24
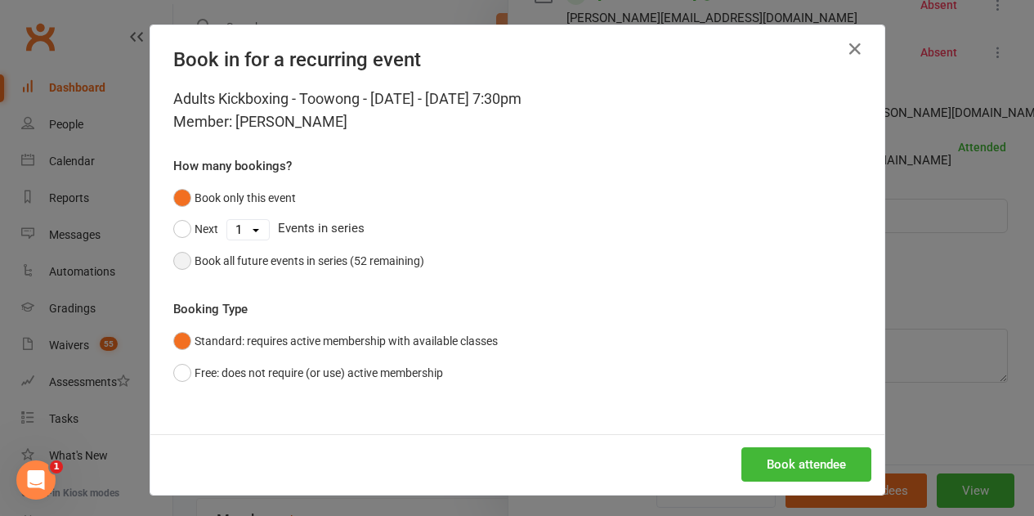
click at [356, 266] on div "Book all future events in series (52 remaining)" at bounding box center [310, 261] width 230 height 18
click at [785, 459] on button "Book attendee" at bounding box center [806, 464] width 130 height 34
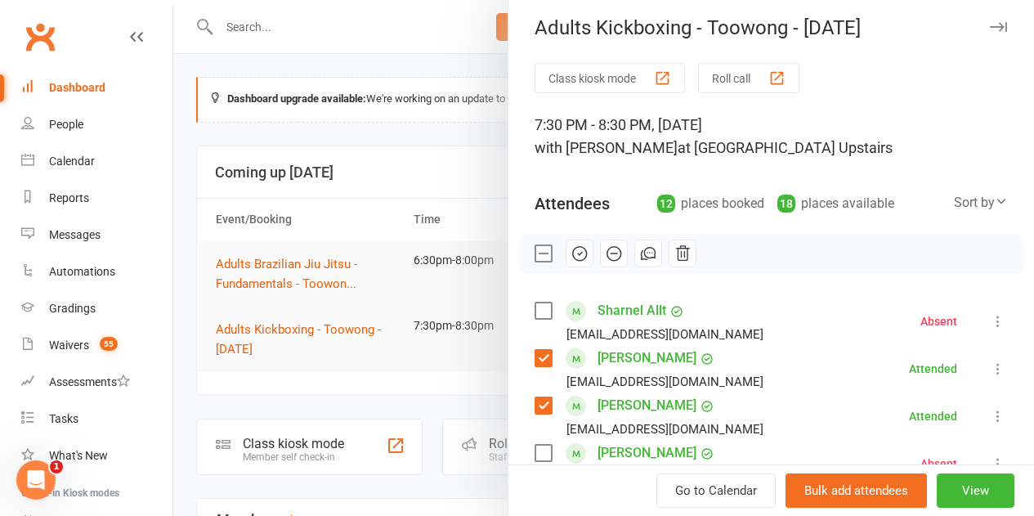
scroll to position [0, 0]
